Goal: Check status: Check status

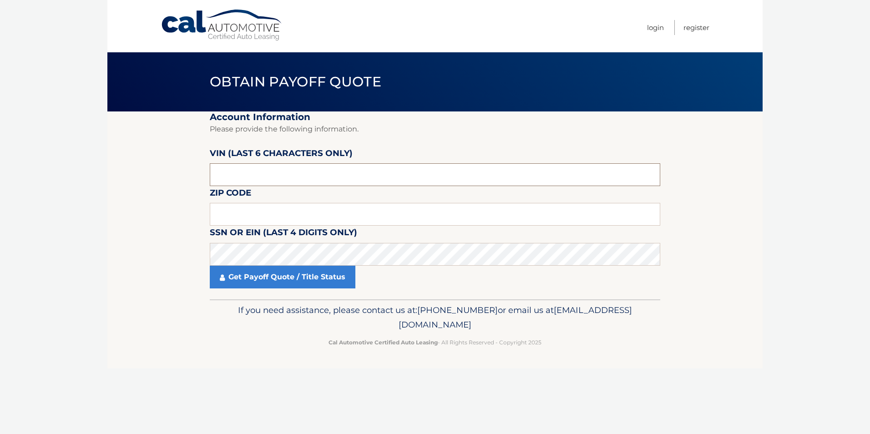
click at [246, 171] on input "text" at bounding box center [435, 174] width 451 height 23
type input "193487"
type input "08060"
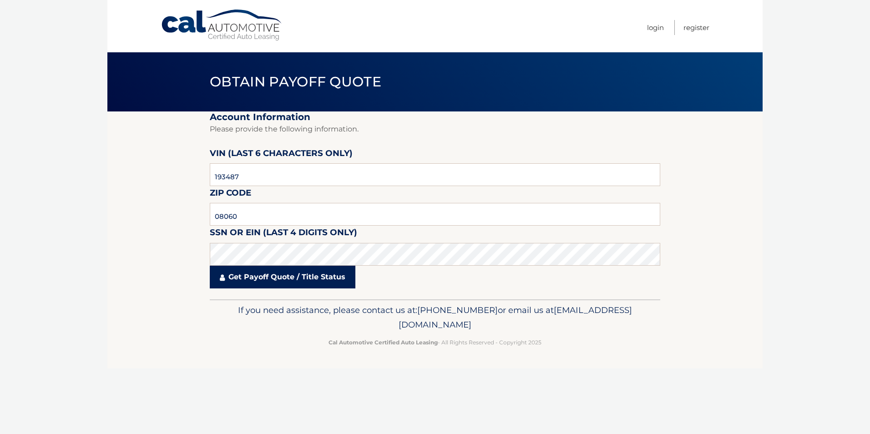
click at [271, 276] on link "Get Payoff Quote / Title Status" at bounding box center [283, 277] width 146 height 23
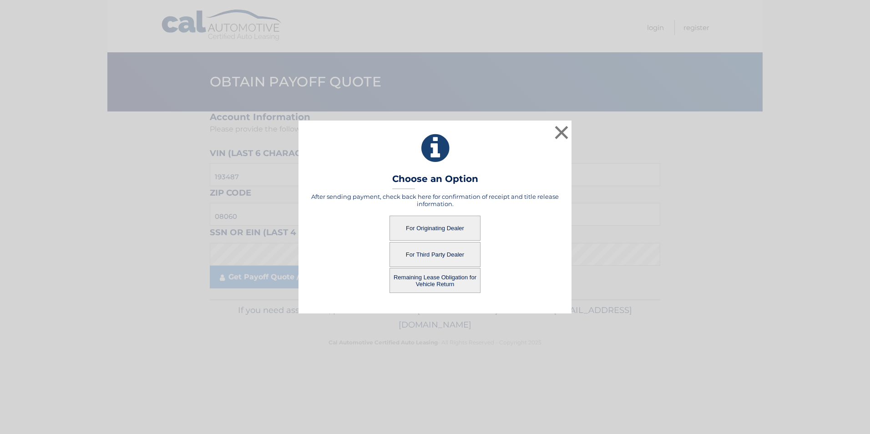
click at [446, 232] on button "For Originating Dealer" at bounding box center [435, 228] width 91 height 25
click at [448, 225] on button "For Originating Dealer" at bounding box center [435, 228] width 91 height 25
